Goal: Task Accomplishment & Management: Complete application form

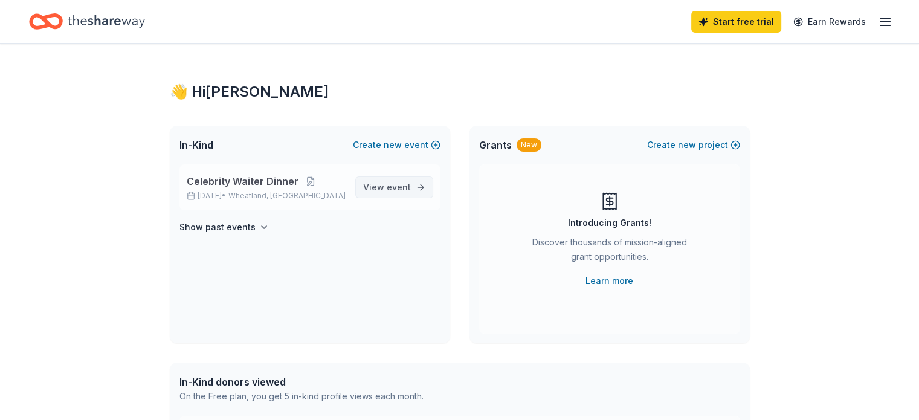
click at [399, 188] on span "event" at bounding box center [399, 187] width 24 height 10
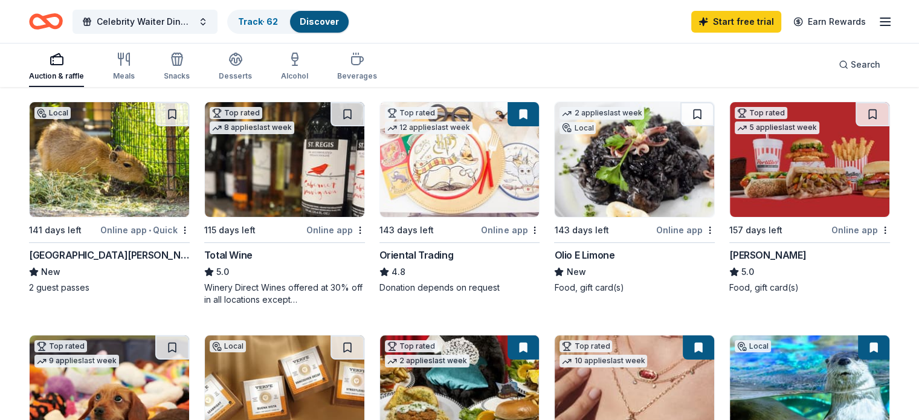
scroll to position [60, 0]
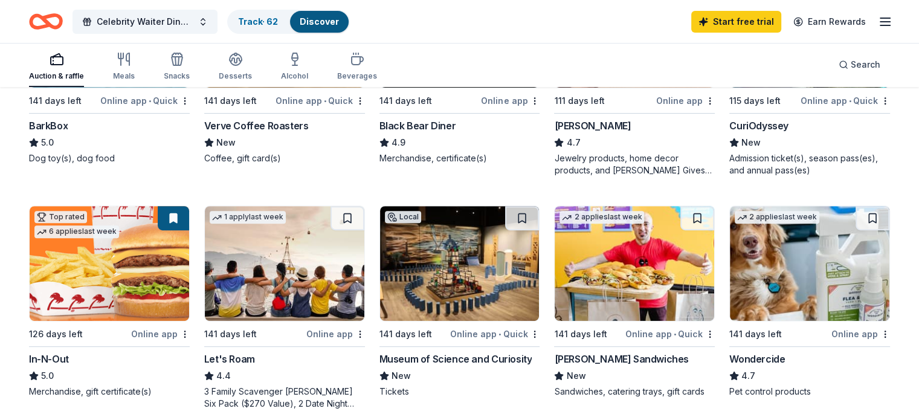
scroll to position [604, 0]
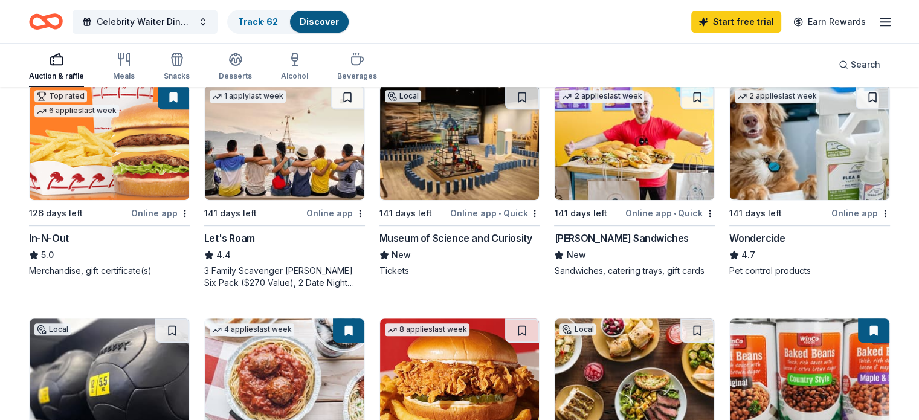
click at [305, 159] on img at bounding box center [285, 142] width 160 height 115
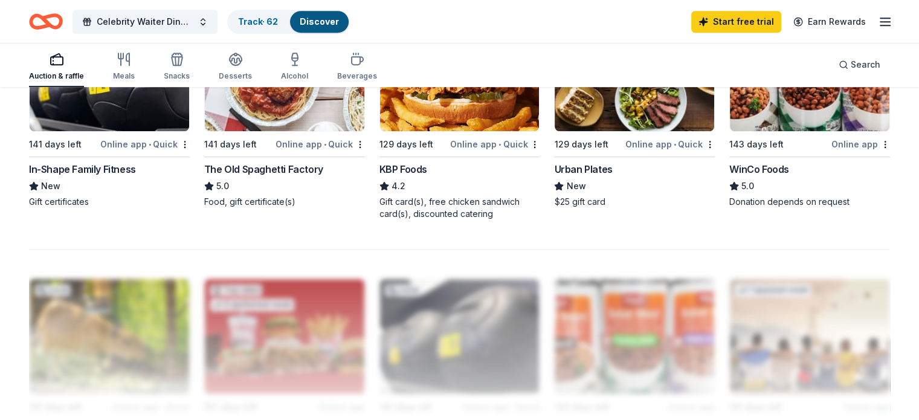
scroll to position [786, 0]
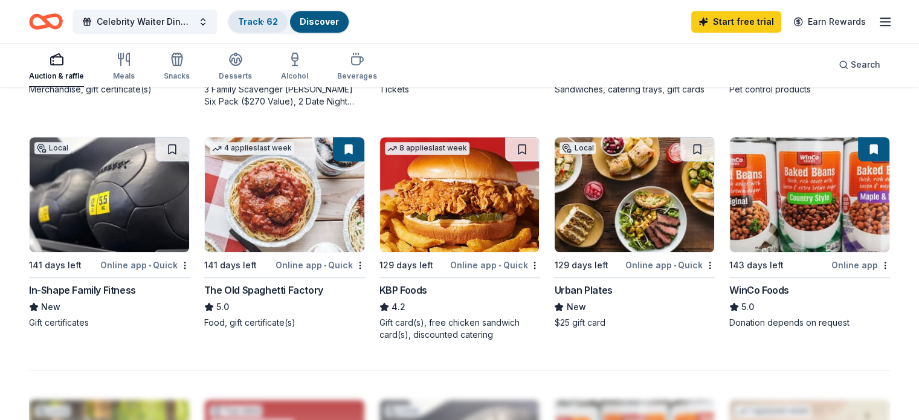
click at [257, 17] on link "Track · 62" at bounding box center [258, 21] width 40 height 10
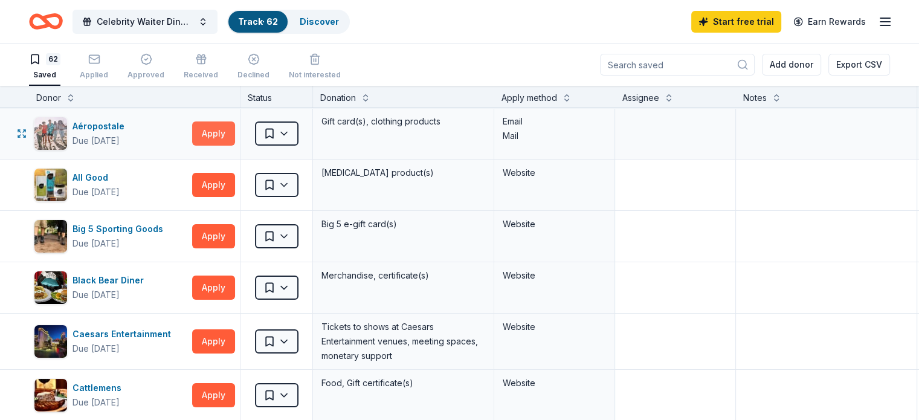
click at [235, 136] on button "Apply" at bounding box center [213, 133] width 43 height 24
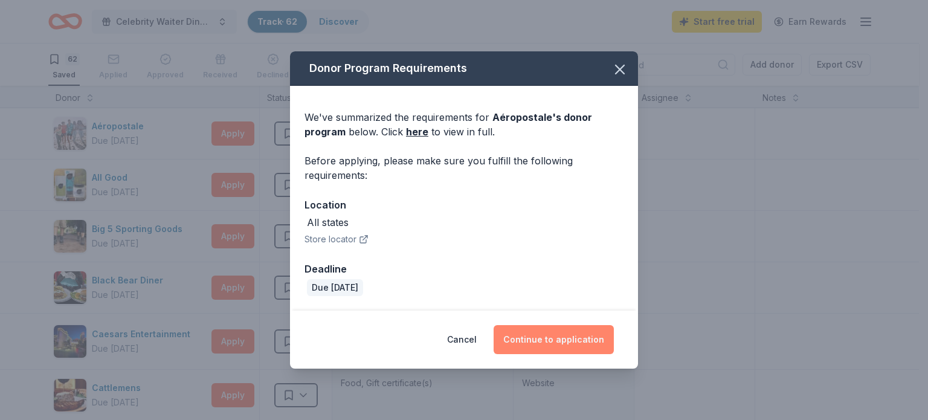
click at [565, 340] on button "Continue to application" at bounding box center [554, 339] width 120 height 29
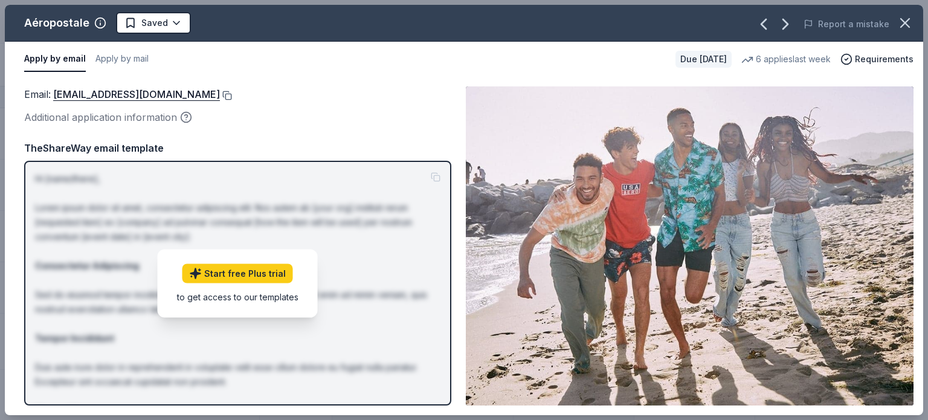
click at [232, 94] on button at bounding box center [226, 96] width 12 height 10
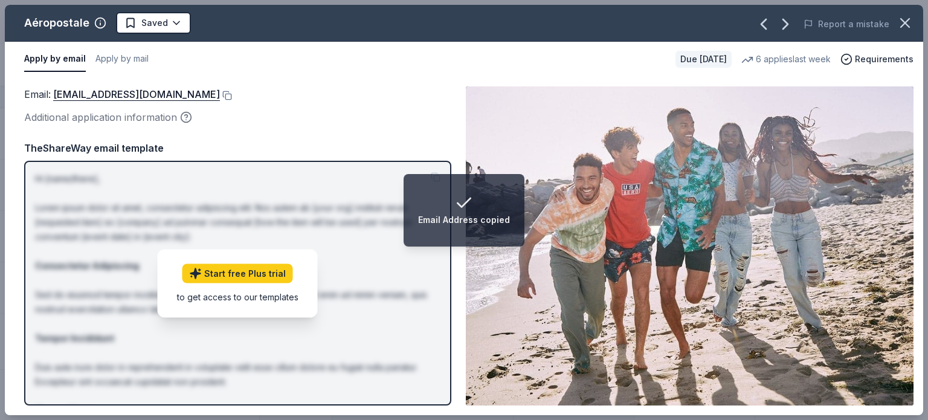
click at [414, 59] on div "Apply by email Apply by mail" at bounding box center [345, 59] width 642 height 25
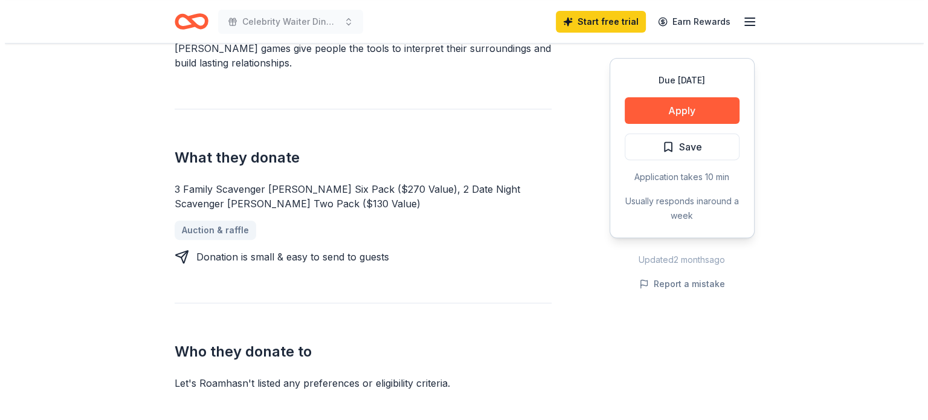
scroll to position [484, 0]
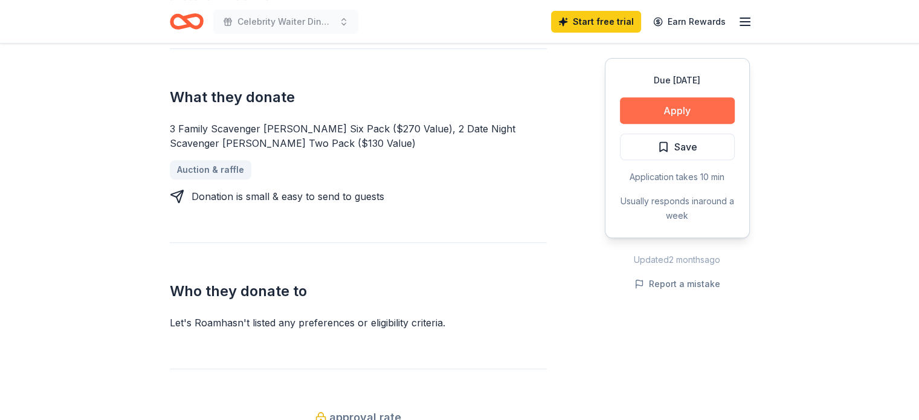
click at [679, 108] on button "Apply" at bounding box center [677, 110] width 115 height 27
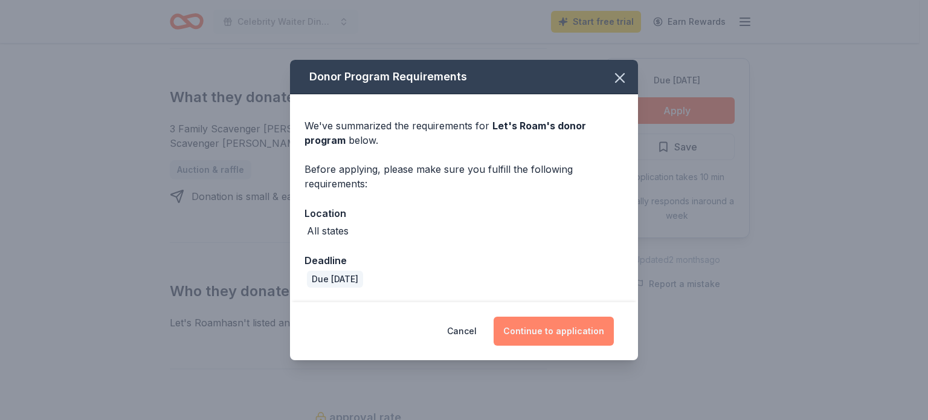
click at [572, 335] on button "Continue to application" at bounding box center [554, 331] width 120 height 29
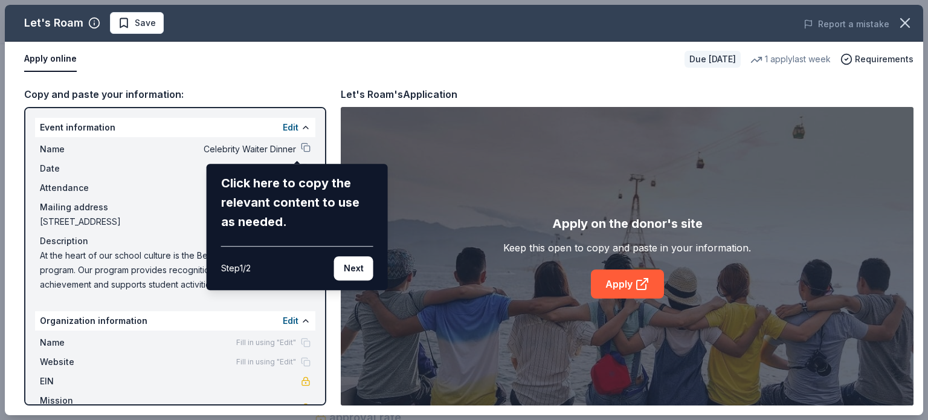
click at [295, 149] on div "Let's Roam Save Report a mistake Apply online Due in 141 days 1 apply last week…" at bounding box center [464, 210] width 919 height 410
click at [357, 268] on button "Next" at bounding box center [353, 268] width 39 height 24
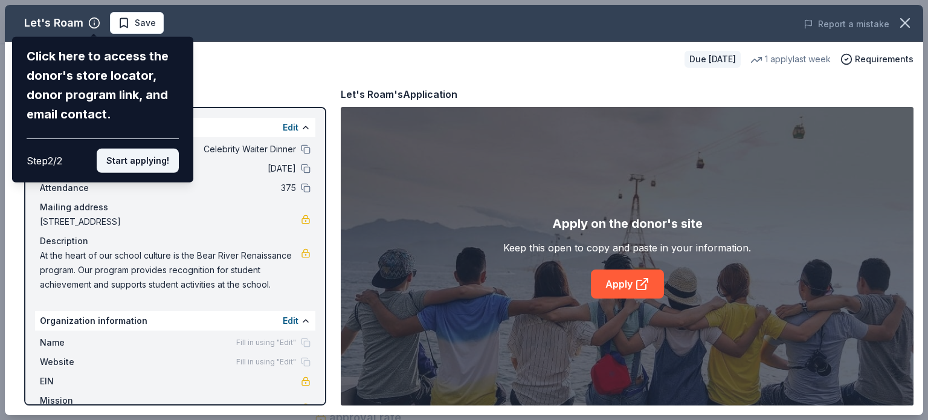
click at [135, 163] on button "Start applying!" at bounding box center [138, 161] width 82 height 24
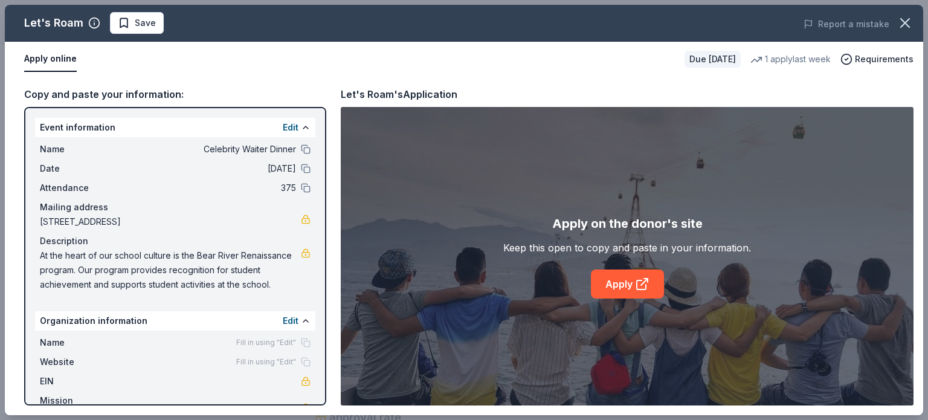
scroll to position [31, 0]
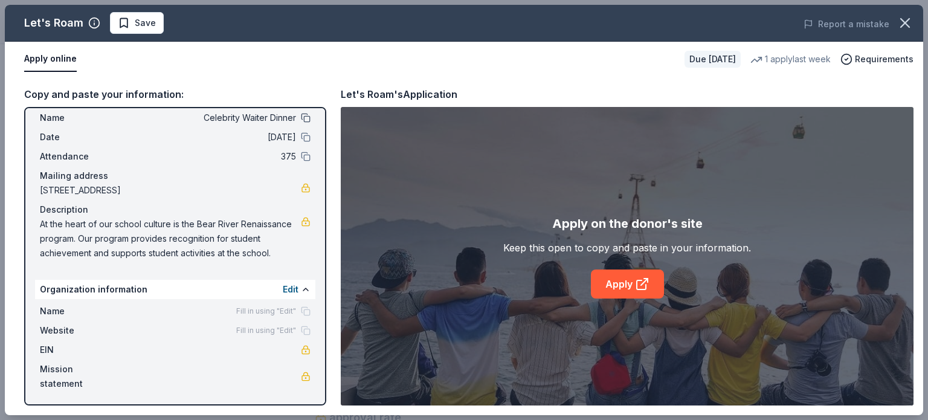
click at [301, 117] on button at bounding box center [306, 118] width 10 height 10
click at [46, 61] on button "Apply online" at bounding box center [50, 59] width 53 height 25
click at [620, 284] on link "Apply" at bounding box center [627, 284] width 73 height 29
